Goal: Navigation & Orientation: Find specific page/section

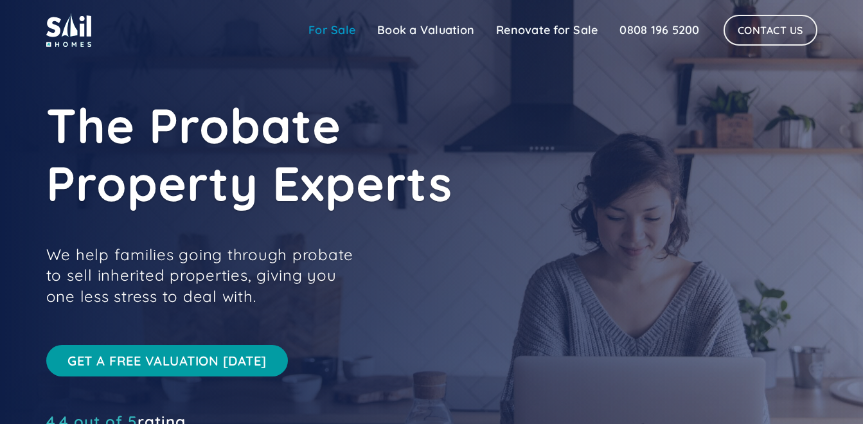
click at [317, 31] on link "For Sale" at bounding box center [332, 30] width 69 height 26
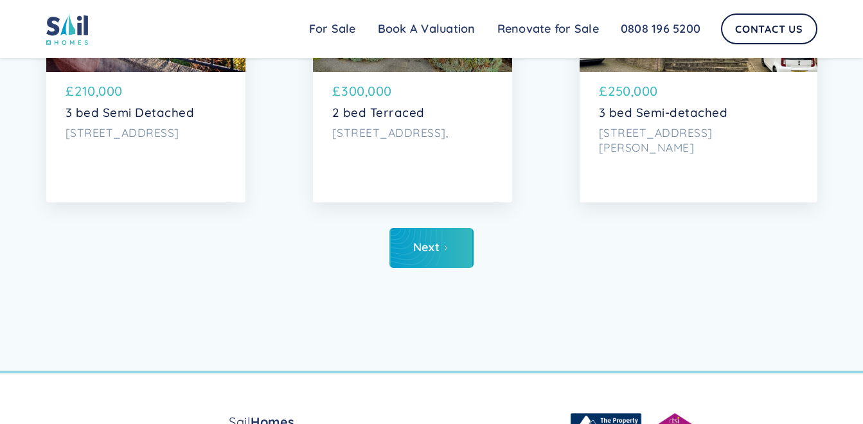
scroll to position [4377, 0]
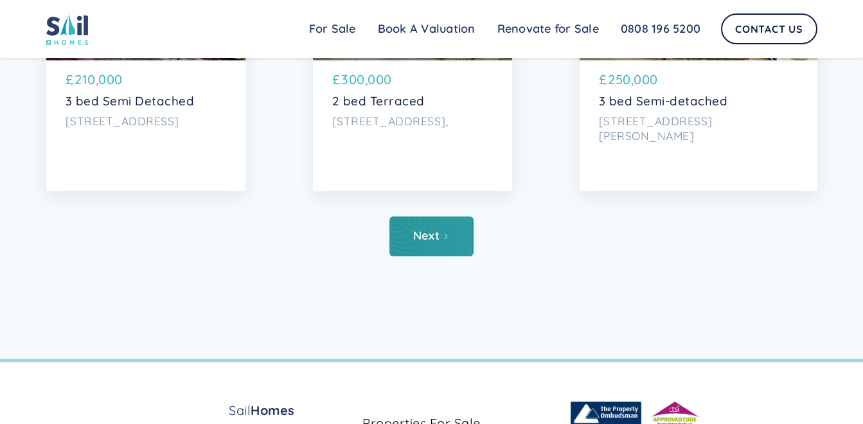
click at [443, 256] on link "Next" at bounding box center [431, 237] width 84 height 40
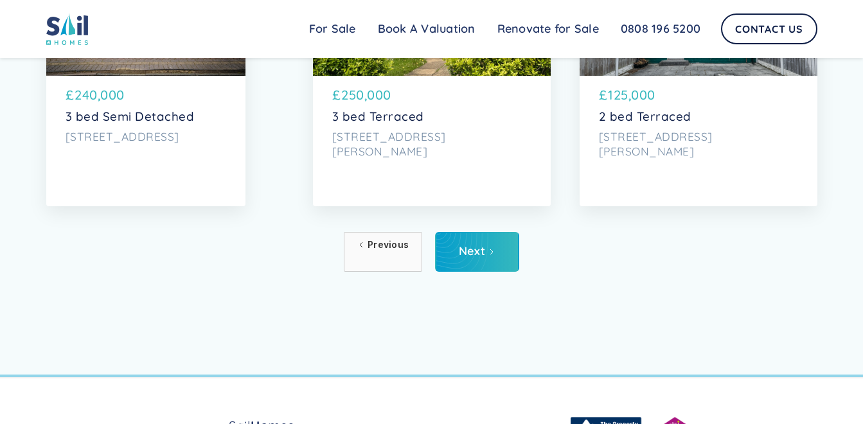
scroll to position [4371, 0]
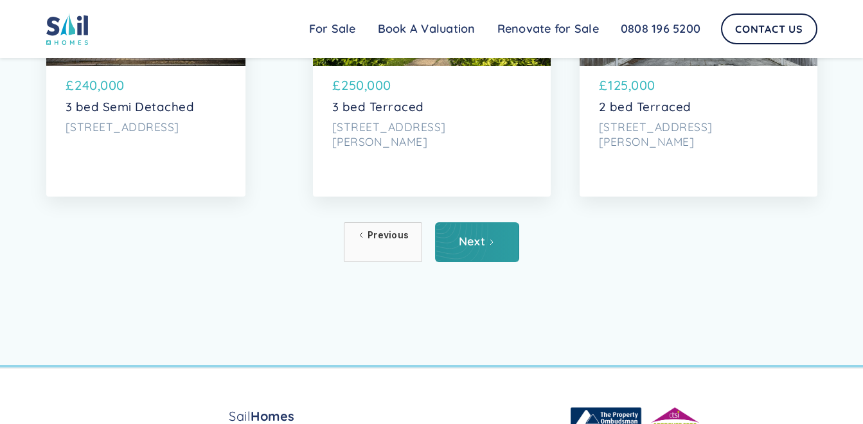
click at [486, 262] on link "Next" at bounding box center [477, 242] width 84 height 40
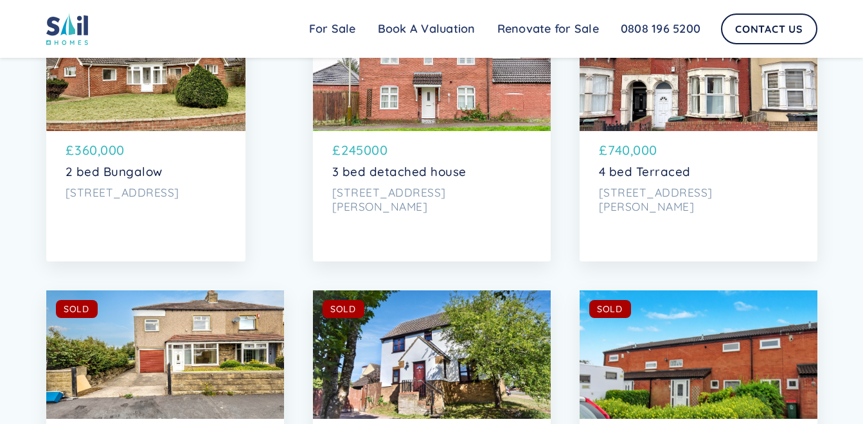
scroll to position [3732, 0]
